Goal: Transaction & Acquisition: Book appointment/travel/reservation

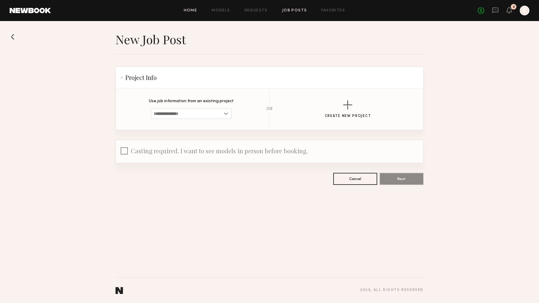
click at [195, 10] on link "Home" at bounding box center [191, 11] width 14 height 4
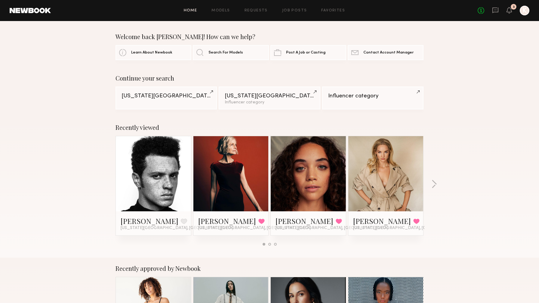
click at [506, 15] on div "No fees up to $5,000 3 K" at bounding box center [504, 11] width 52 height 10
click at [128, 219] on link "Jalin G." at bounding box center [150, 221] width 58 height 10
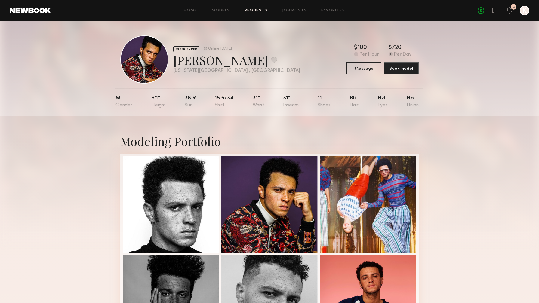
click at [262, 10] on link "Requests" at bounding box center [255, 11] width 23 height 4
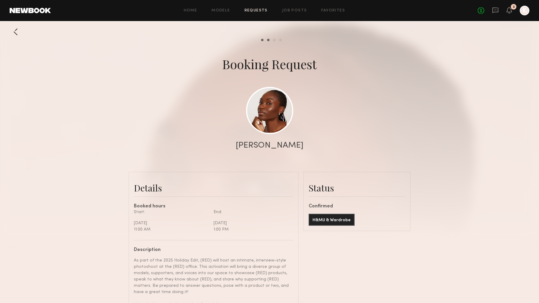
scroll to position [515, 0]
click at [277, 118] on link at bounding box center [269, 110] width 47 height 47
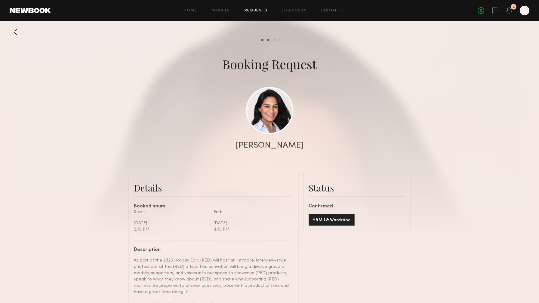
scroll to position [586, 0]
click at [258, 120] on link at bounding box center [269, 110] width 47 height 47
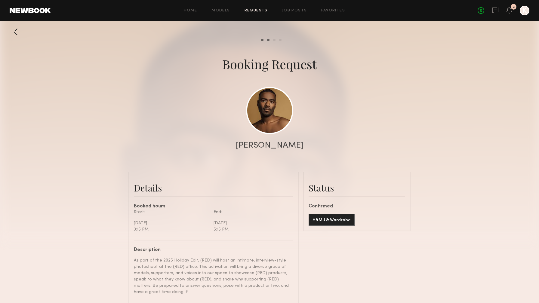
scroll to position [323, 0]
click at [277, 118] on link at bounding box center [269, 110] width 47 height 47
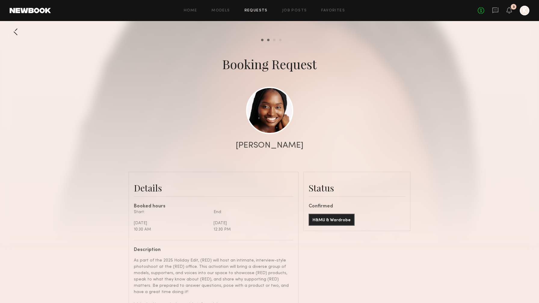
scroll to position [351, 0]
click at [269, 112] on link at bounding box center [269, 110] width 47 height 47
